Goal: Task Accomplishment & Management: Use online tool/utility

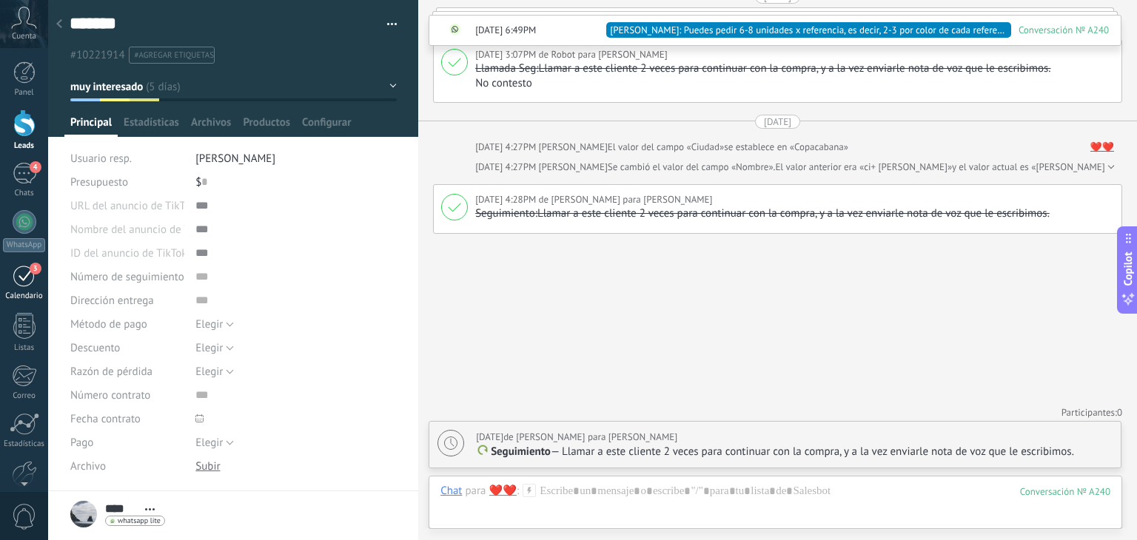
click at [16, 275] on div "3" at bounding box center [25, 275] width 24 height 23
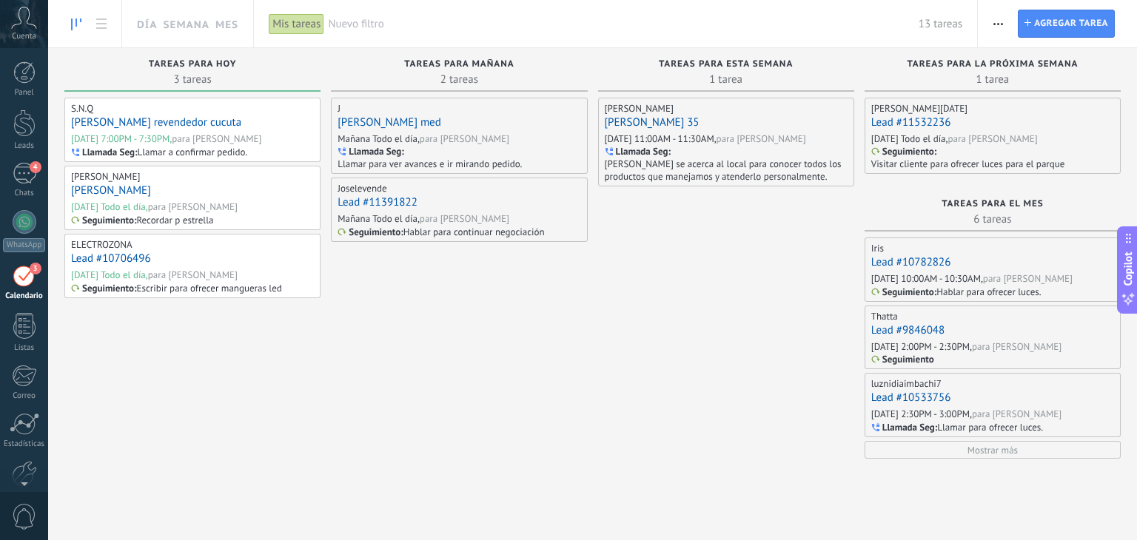
click at [358, 21] on span "Nuevo filtro" at bounding box center [623, 24] width 590 height 14
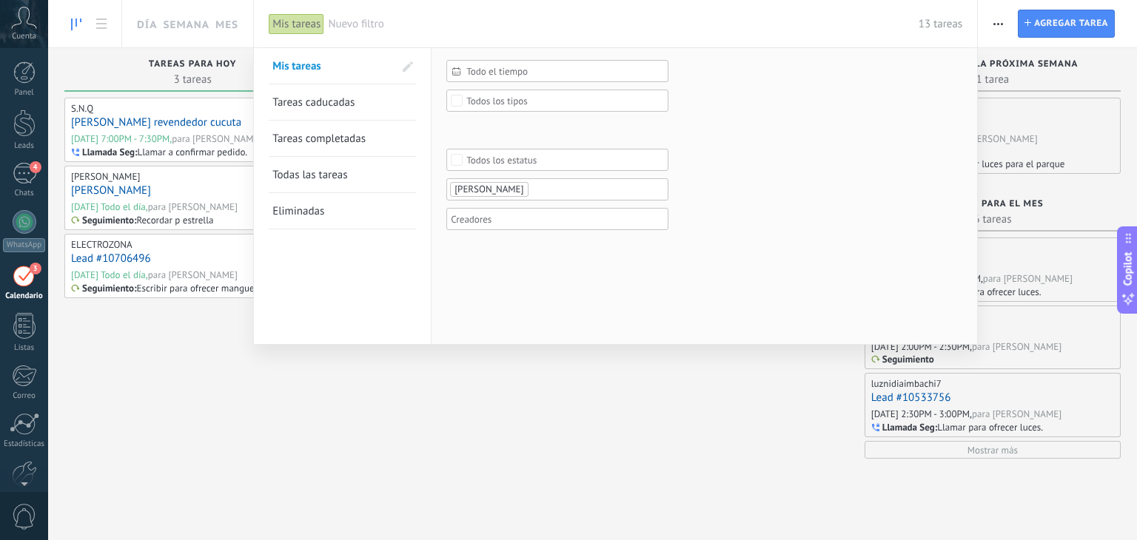
click at [559, 196] on ul "[PERSON_NAME]" at bounding box center [552, 190] width 207 height 18
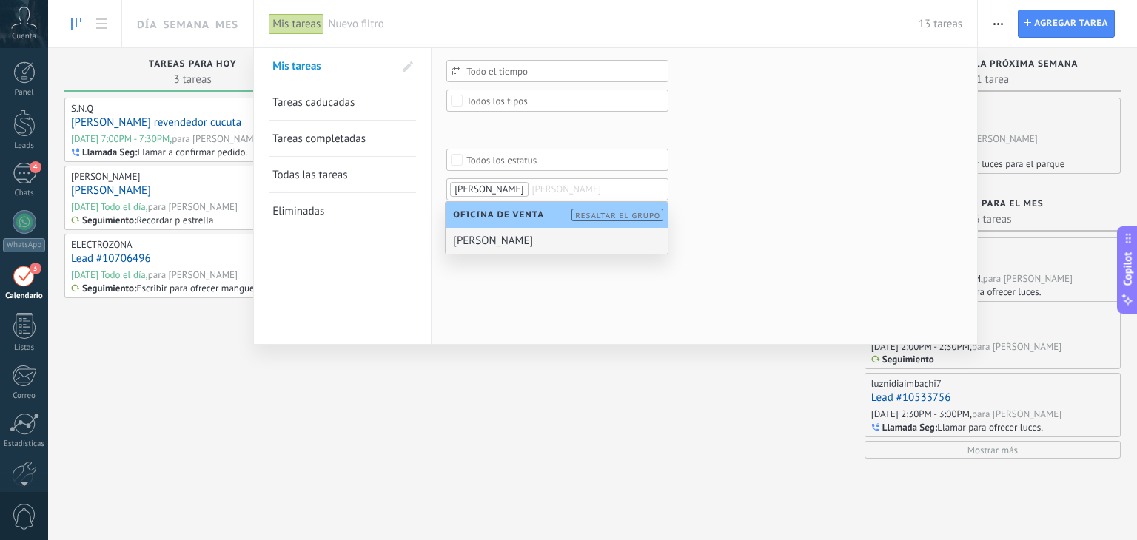
click at [512, 249] on div "[PERSON_NAME]" at bounding box center [557, 241] width 222 height 26
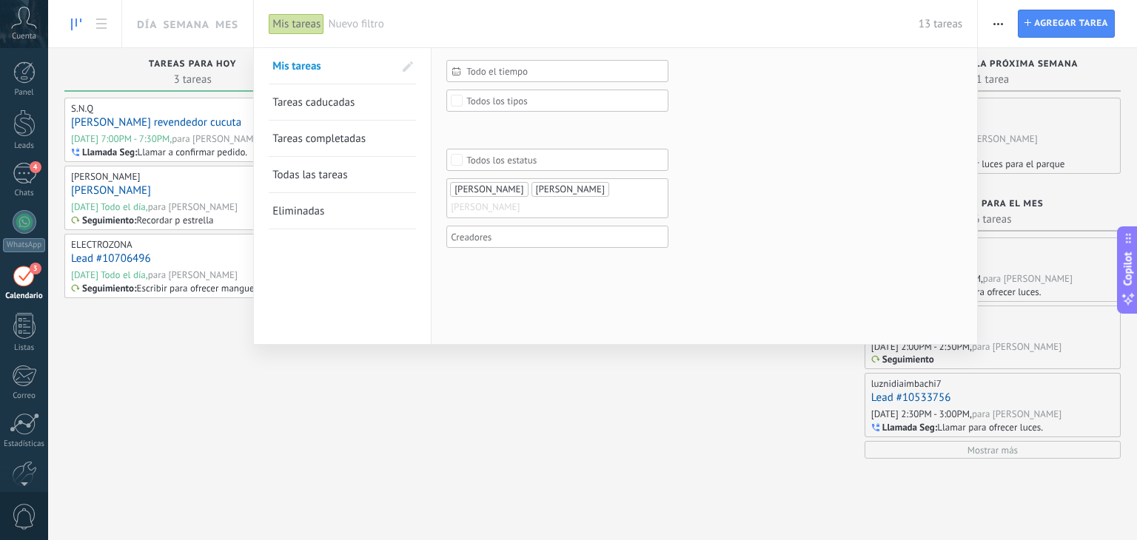
click at [495, 253] on div "Todo el tiempo Todo el tiempo Hoy Ayer Últimos ** 30 dias Esta semana La última…" at bounding box center [557, 161] width 222 height 203
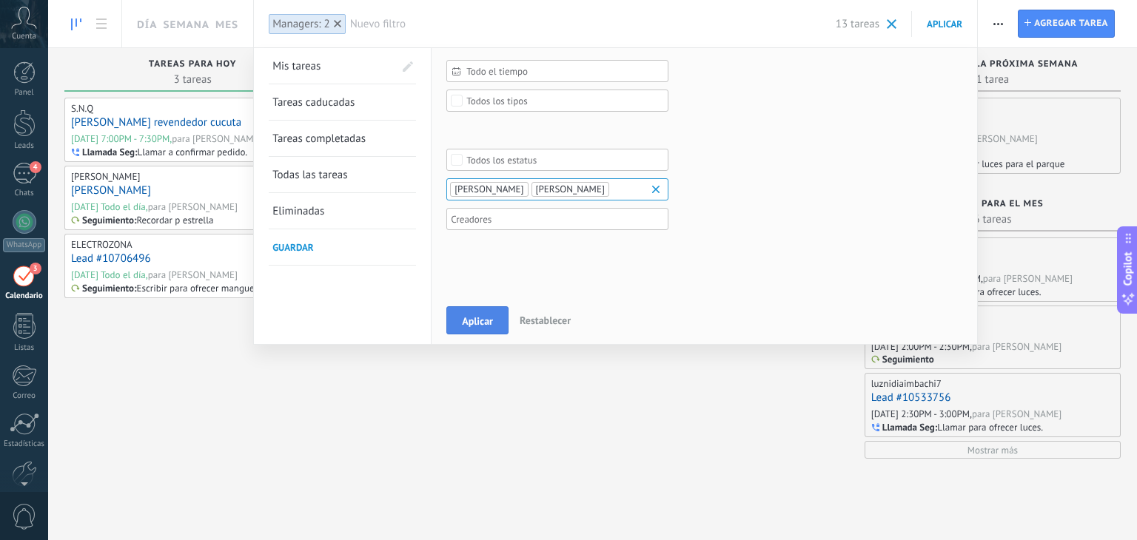
click at [466, 329] on button "Aplicar" at bounding box center [477, 321] width 62 height 28
